Goal: Information Seeking & Learning: Learn about a topic

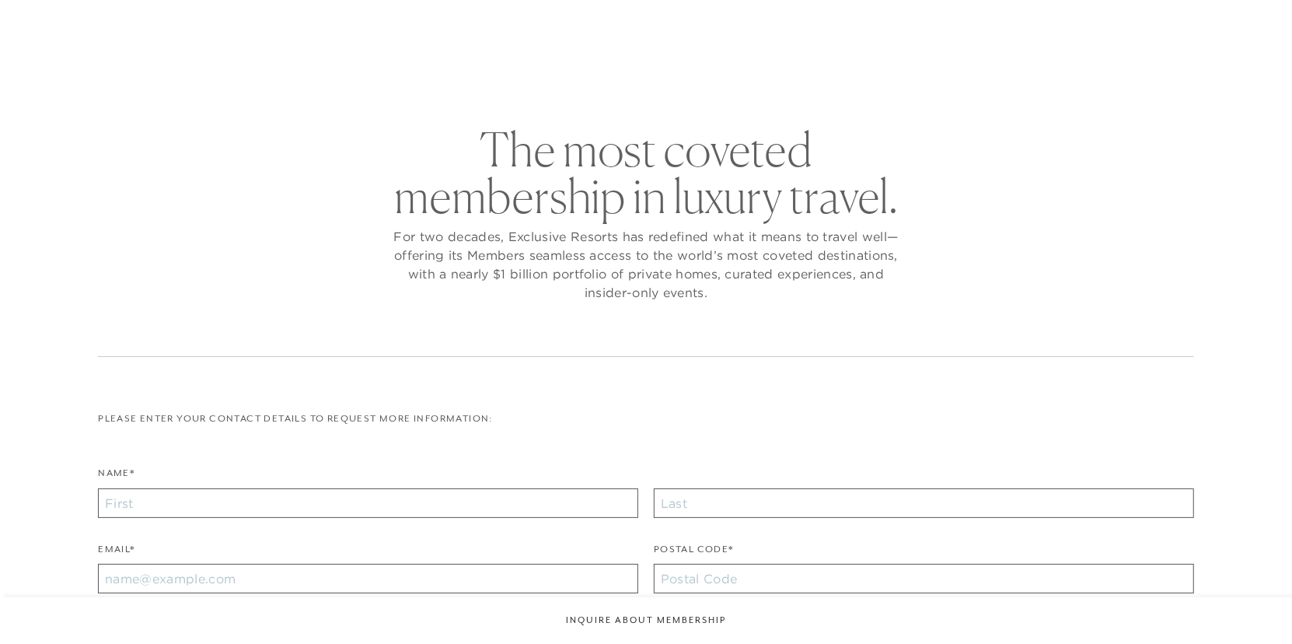
checkbox input "false"
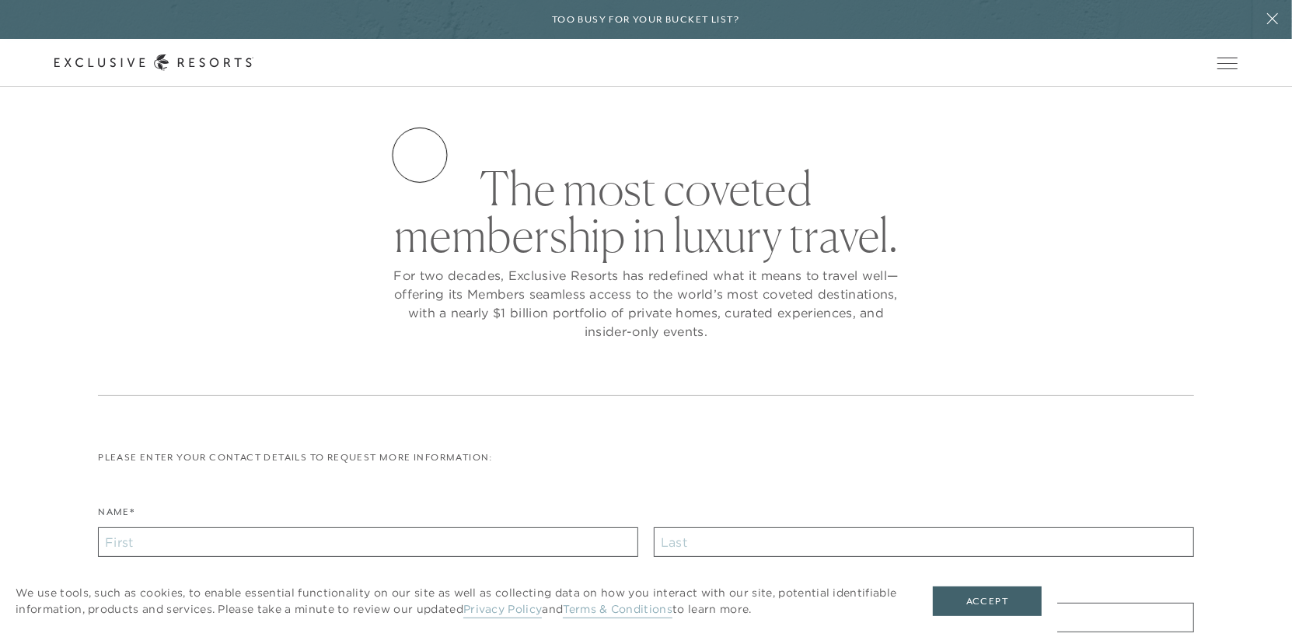
click at [0, 0] on link "Services & Standards" at bounding box center [0, 0] width 0 height 0
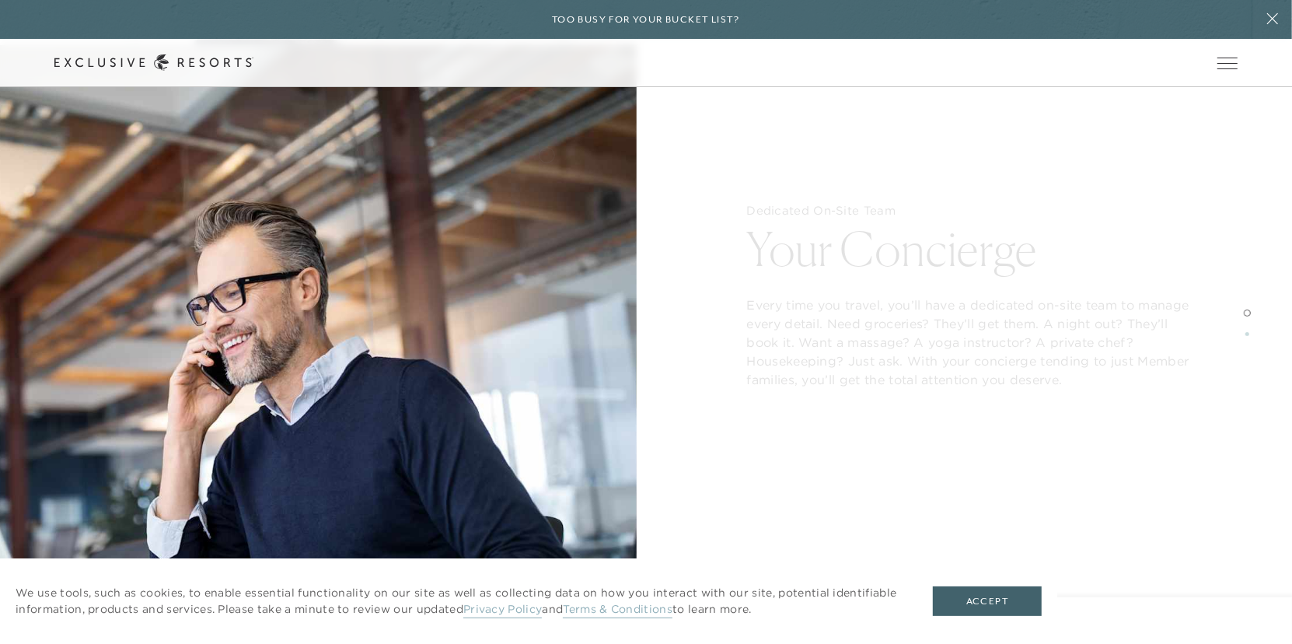
scroll to position [2021, 0]
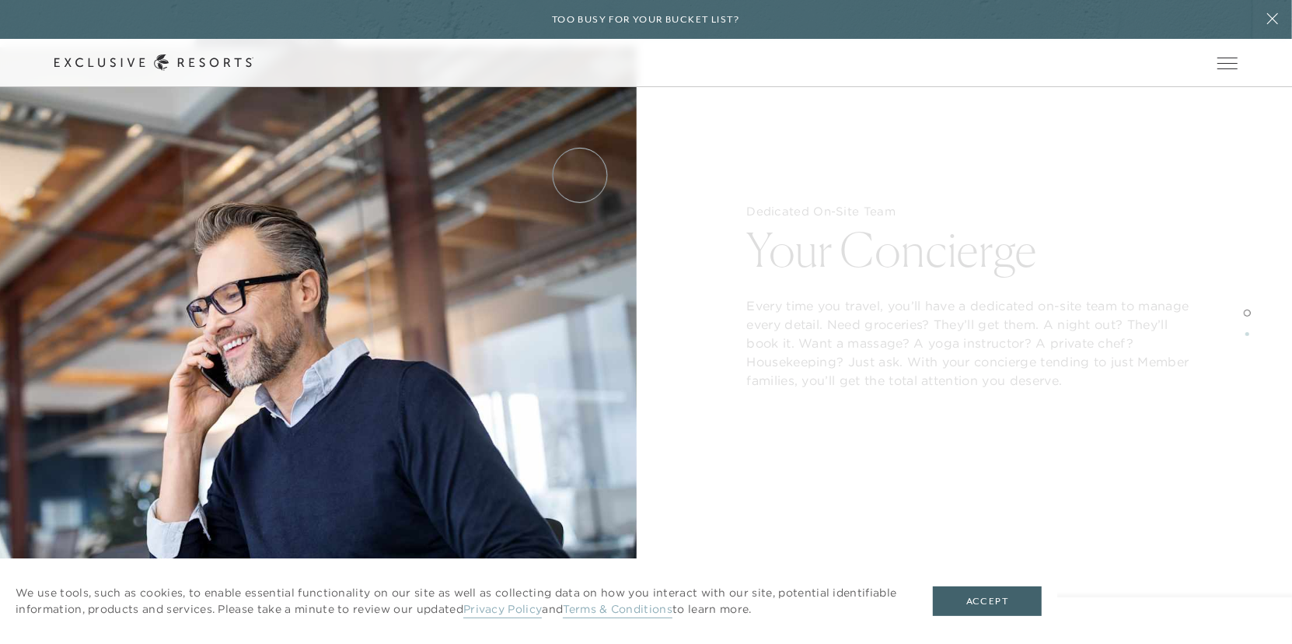
click at [0, 0] on link "How it works" at bounding box center [0, 0] width 0 height 0
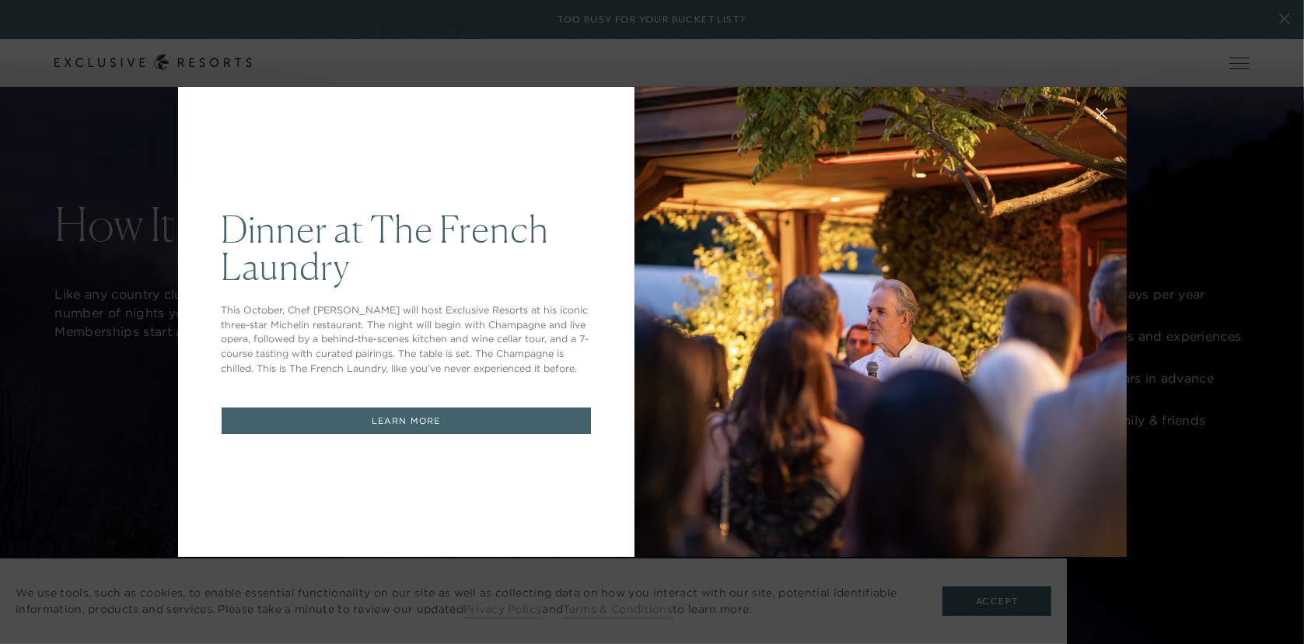
click at [1095, 112] on icon at bounding box center [1101, 114] width 12 height 12
